Goal: Find contact information: Find contact information

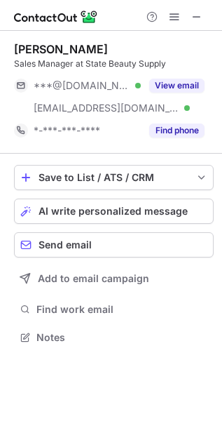
scroll to position [327, 222]
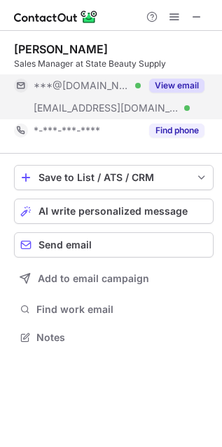
click at [186, 86] on button "View email" at bounding box center [176, 86] width 55 height 14
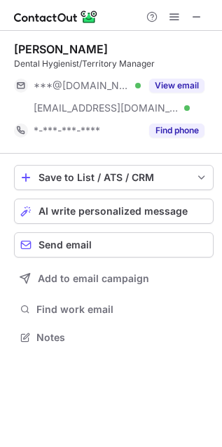
scroll to position [327, 222]
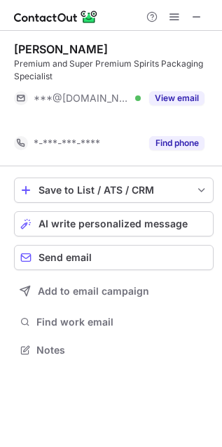
scroll to position [6, 7]
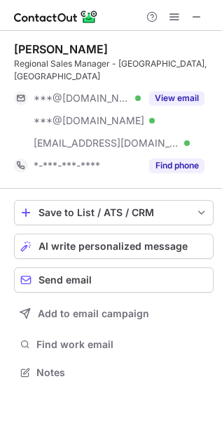
scroll to position [351, 222]
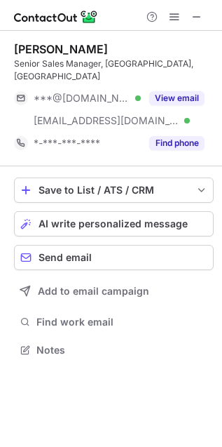
scroll to position [327, 222]
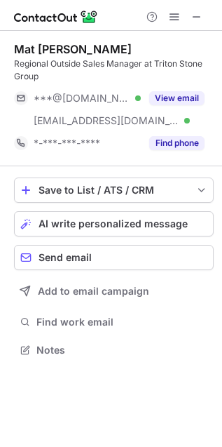
scroll to position [340, 222]
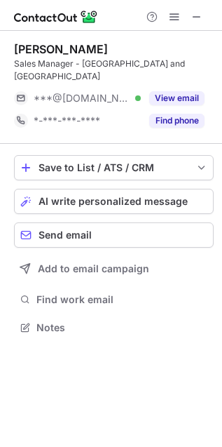
scroll to position [305, 222]
